Goal: Task Accomplishment & Management: Use online tool/utility

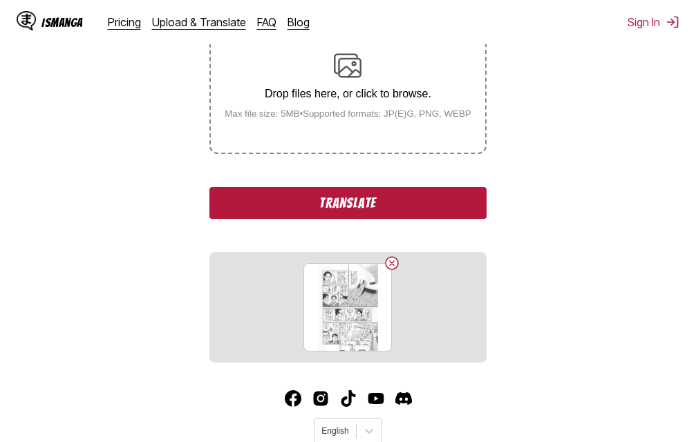
scroll to position [207, 0]
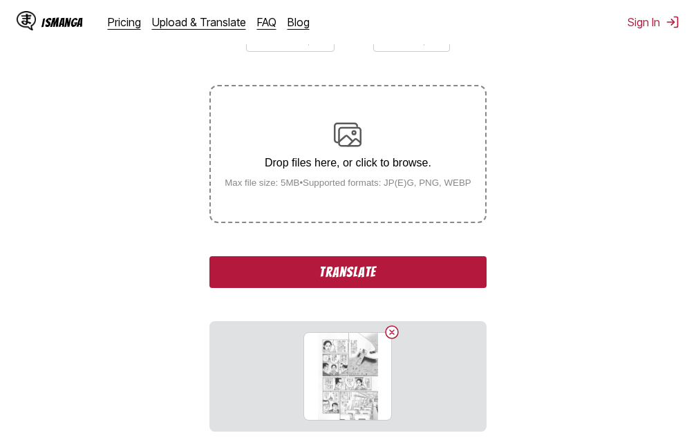
click at [369, 280] on button "Translate" at bounding box center [347, 272] width 276 height 32
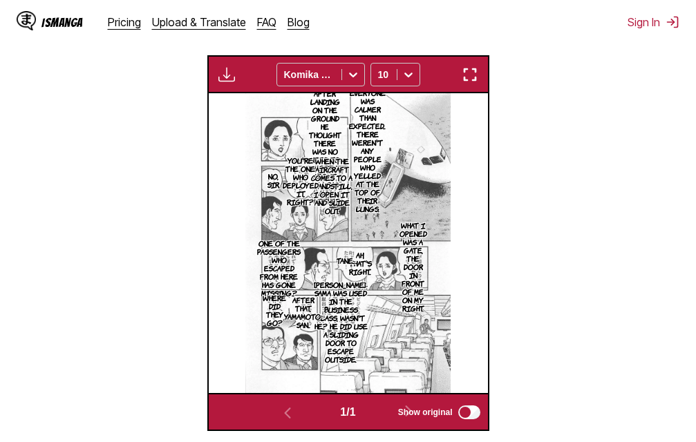
scroll to position [375, 0]
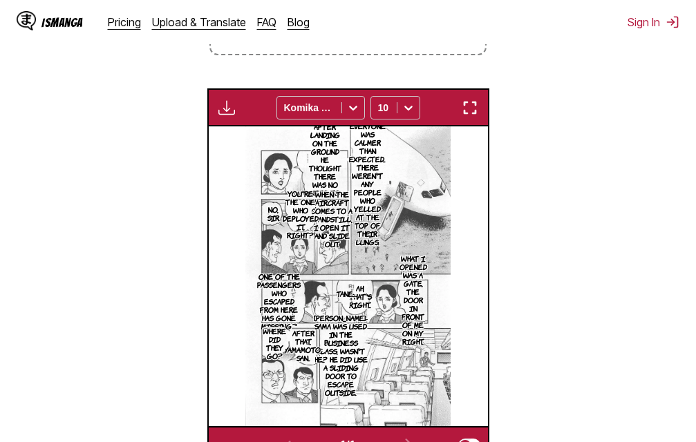
click at [473, 108] on img "button" at bounding box center [470, 108] width 17 height 17
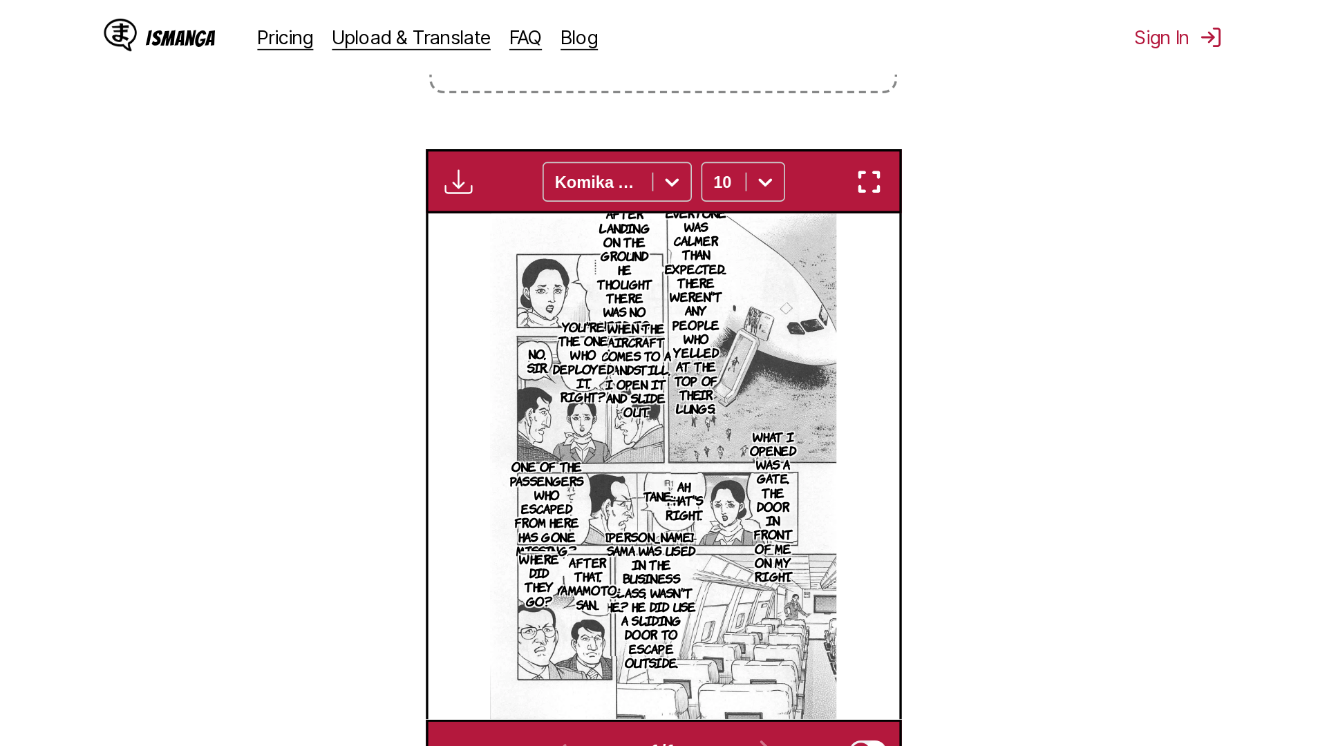
scroll to position [145, 0]
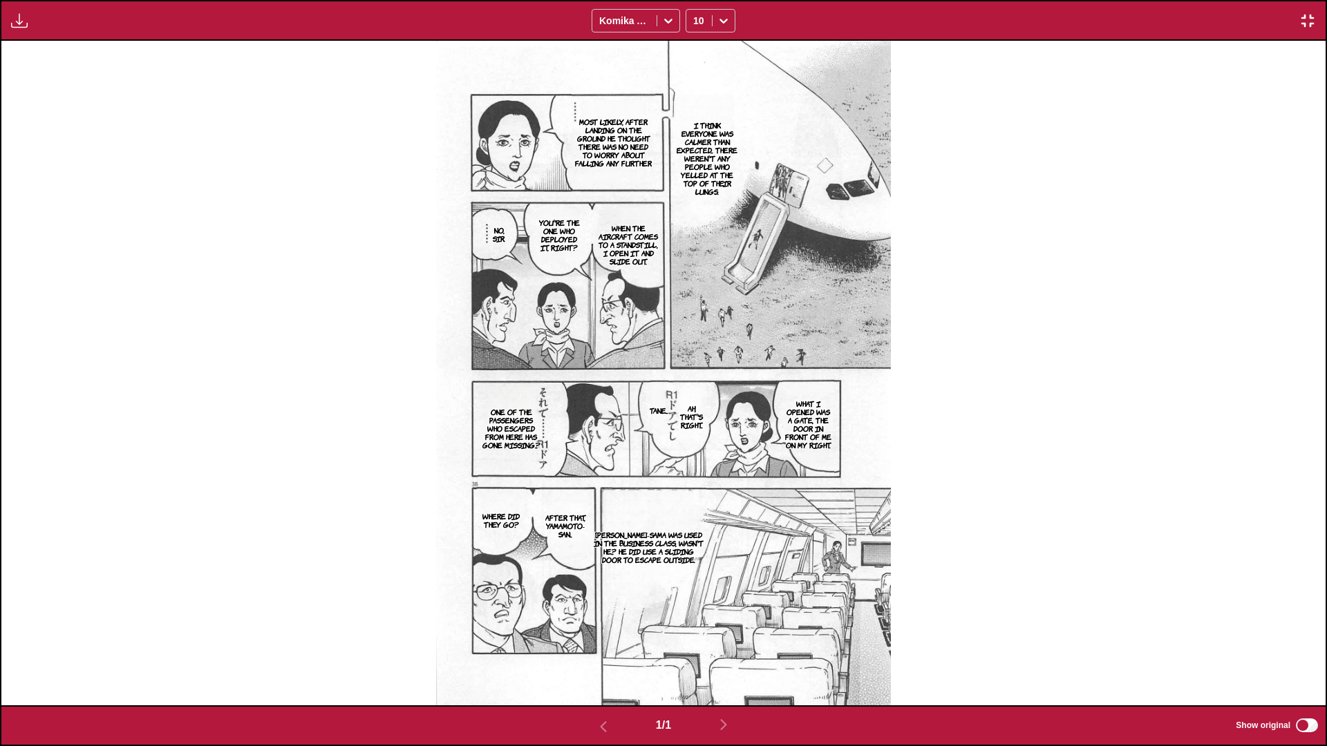
click at [695, 15] on img "button" at bounding box center [1307, 20] width 17 height 17
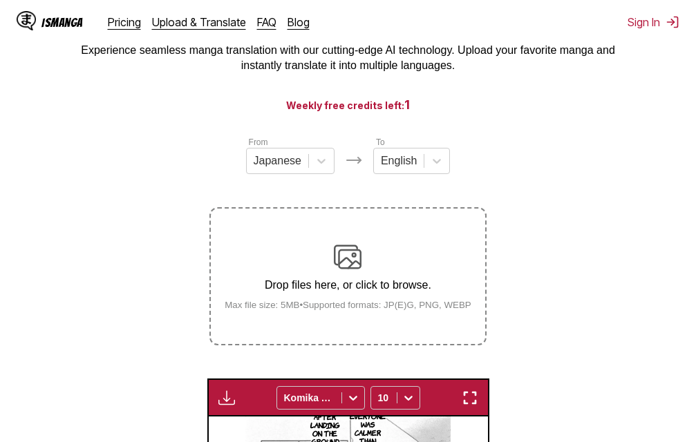
scroll to position [16, 0]
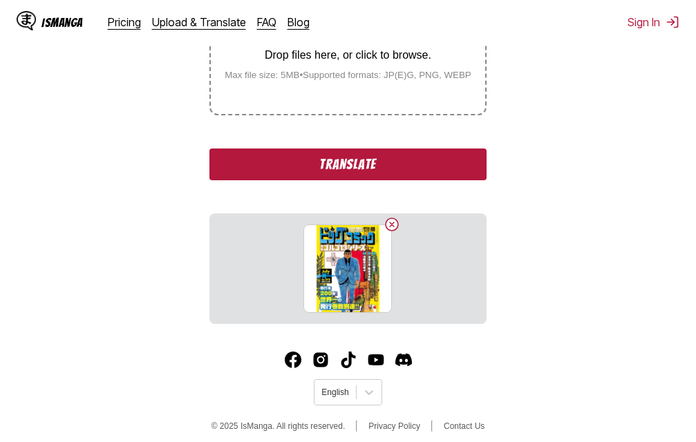
scroll to position [328, 0]
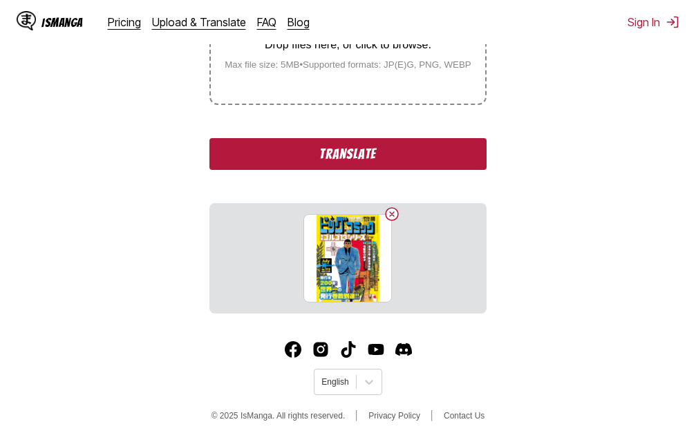
click at [325, 156] on button "Translate" at bounding box center [347, 154] width 276 height 32
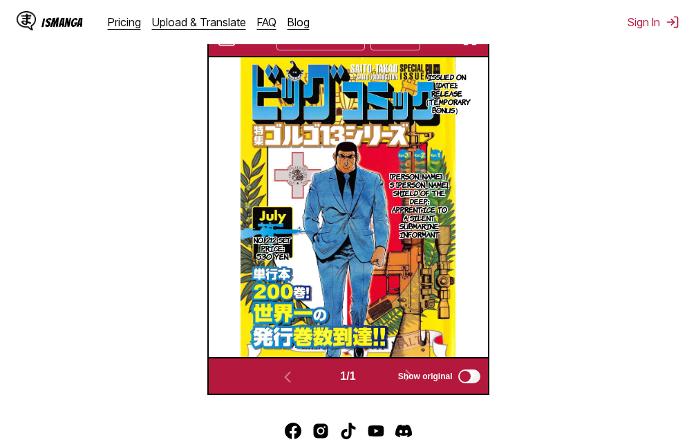
scroll to position [375, 0]
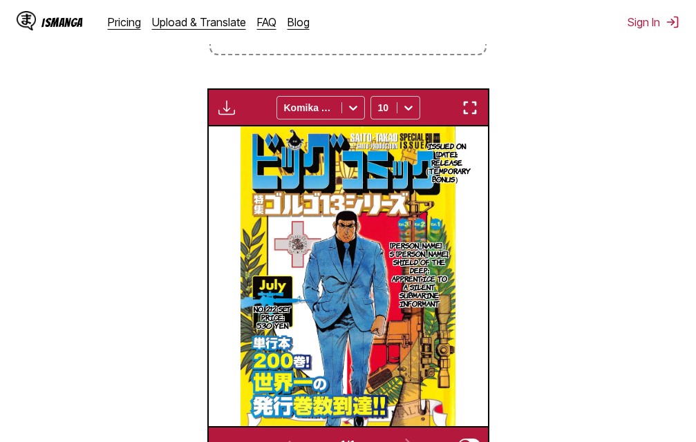
click at [473, 108] on img "button" at bounding box center [470, 108] width 17 height 17
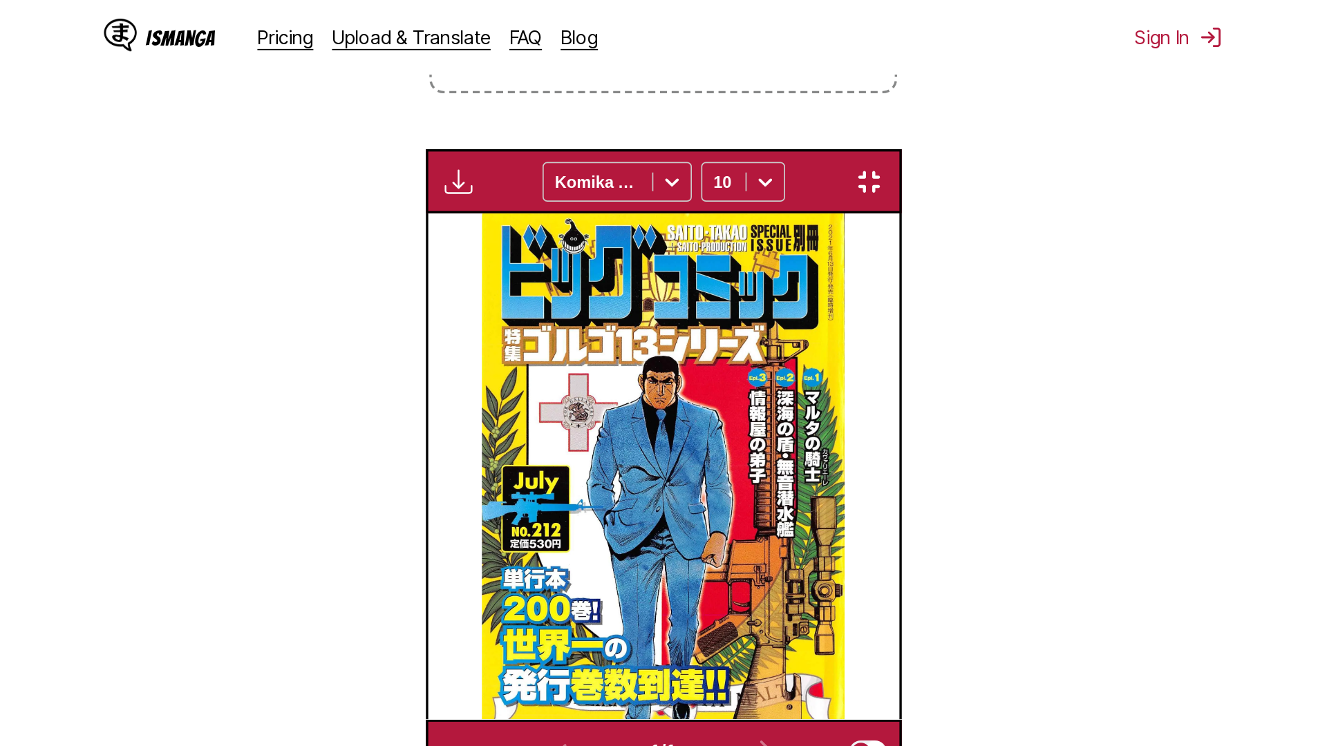
scroll to position [145, 0]
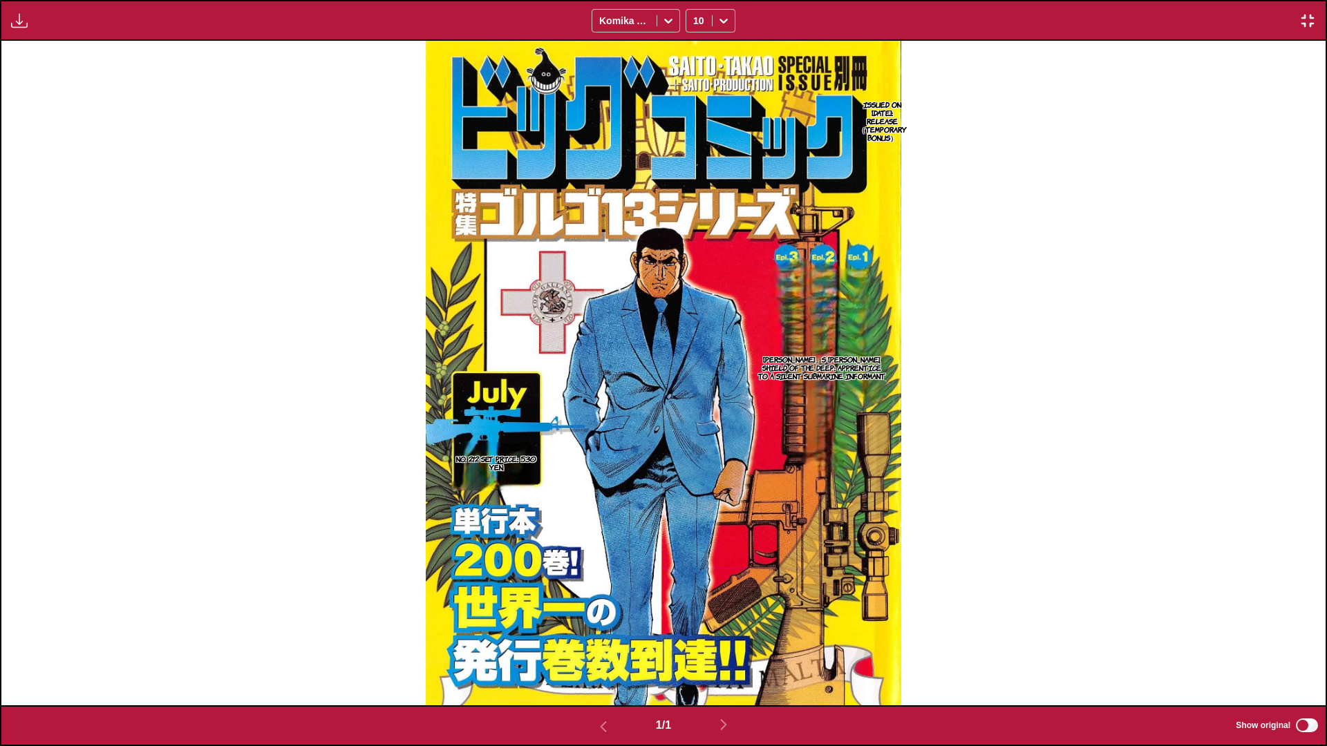
click at [695, 25] on img "button" at bounding box center [1307, 20] width 17 height 17
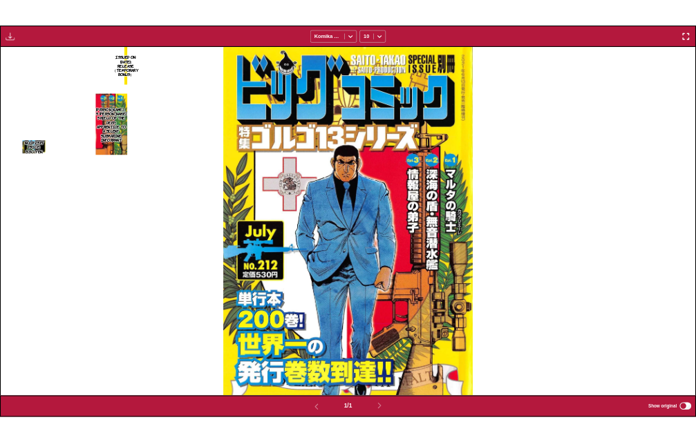
scroll to position [361, 0]
